Goal: Task Accomplishment & Management: Use online tool/utility

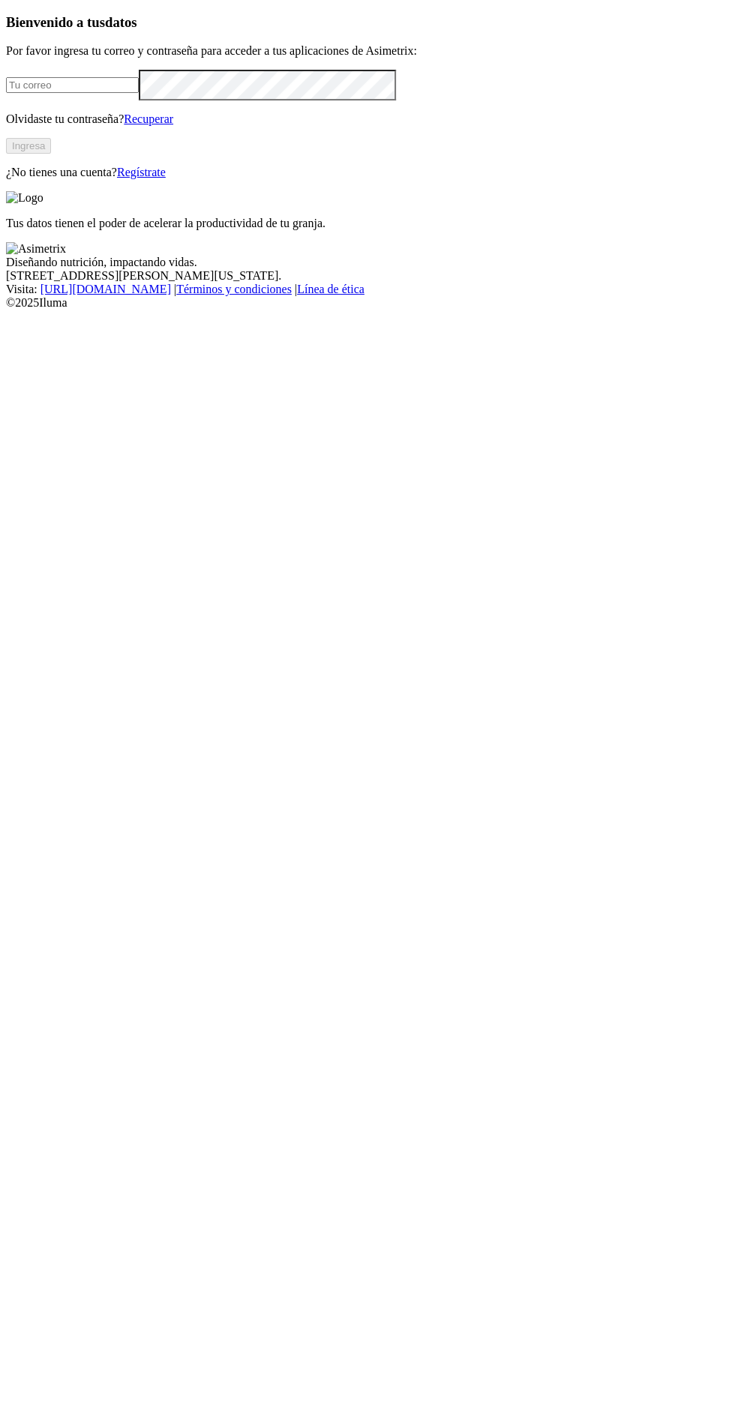
click at [234, 179] on div "Bienvenido a tus datos Por favor ingresa tu correo y contraseña para acceder a …" at bounding box center [367, 96] width 723 height 165
type input "[EMAIL_ADDRESS][DOMAIN_NAME]"
click input "submit" at bounding box center [0, 0] width 0 height 0
type input "[EMAIL_ADDRESS][DOMAIN_NAME]"
click input "submit" at bounding box center [0, 0] width 0 height 0
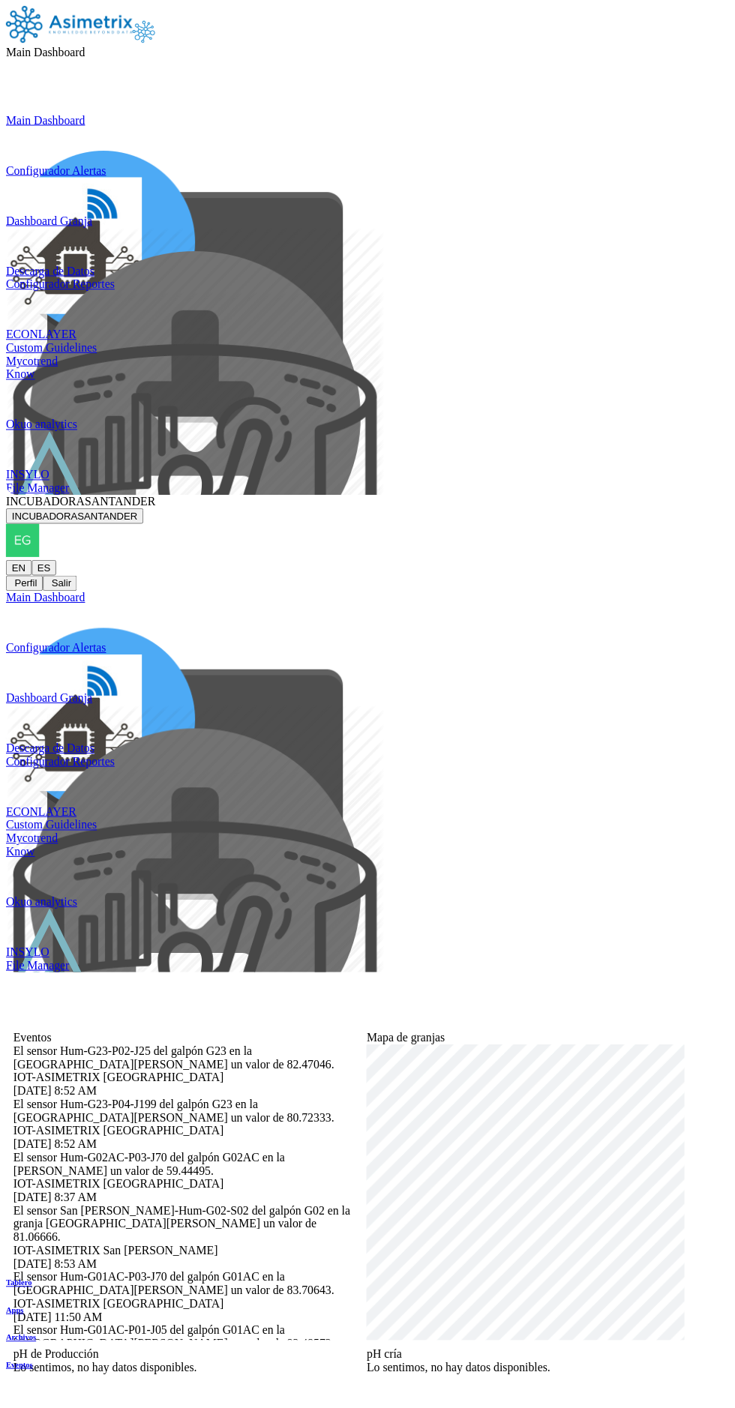
click at [157, 502] on span "INCUBADORASANTANDER" at bounding box center [81, 508] width 151 height 13
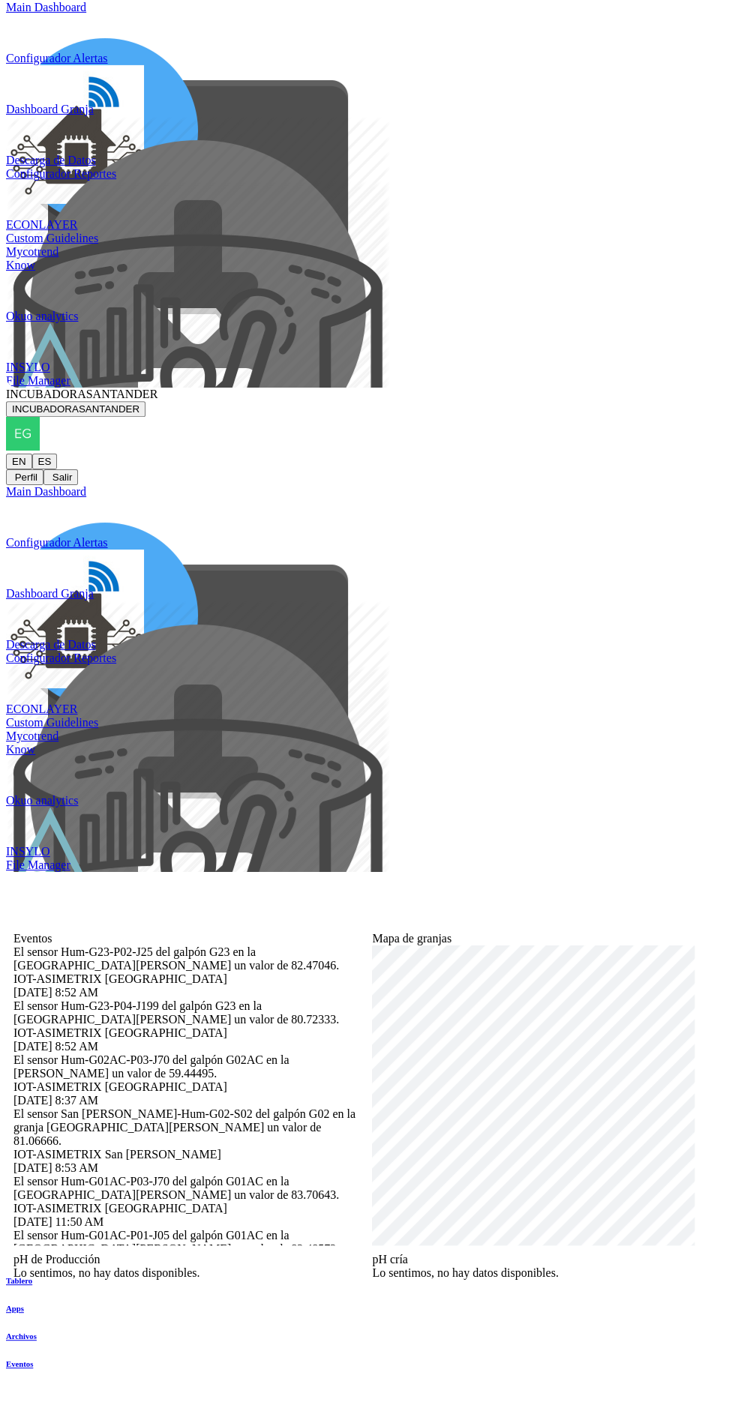
scroll to position [94, 0]
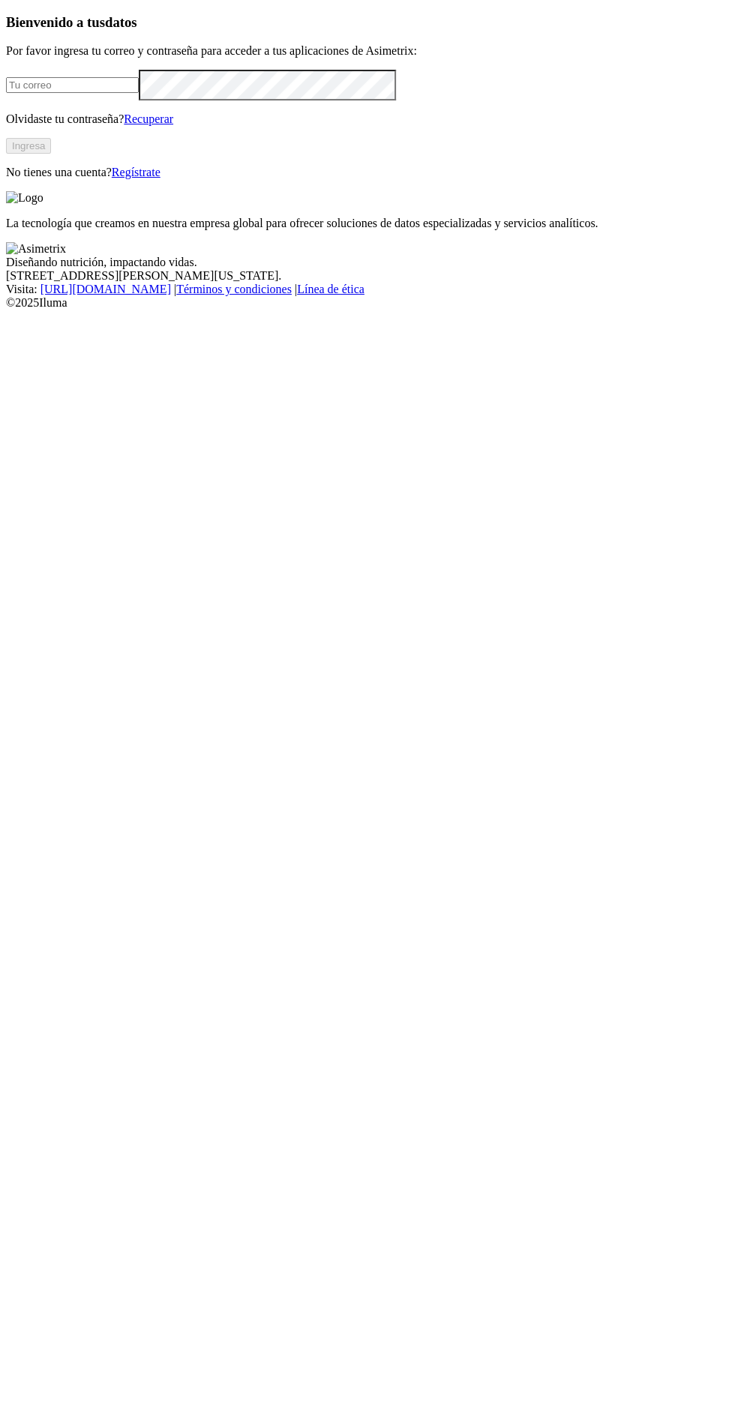
type input "[EMAIL_ADDRESS][DOMAIN_NAME]"
click input "submit" at bounding box center [0, 0] width 0 height 0
type input "[EMAIL_ADDRESS][DOMAIN_NAME]"
click input "submit" at bounding box center [0, 0] width 0 height 0
